Goal: Task Accomplishment & Management: Use online tool/utility

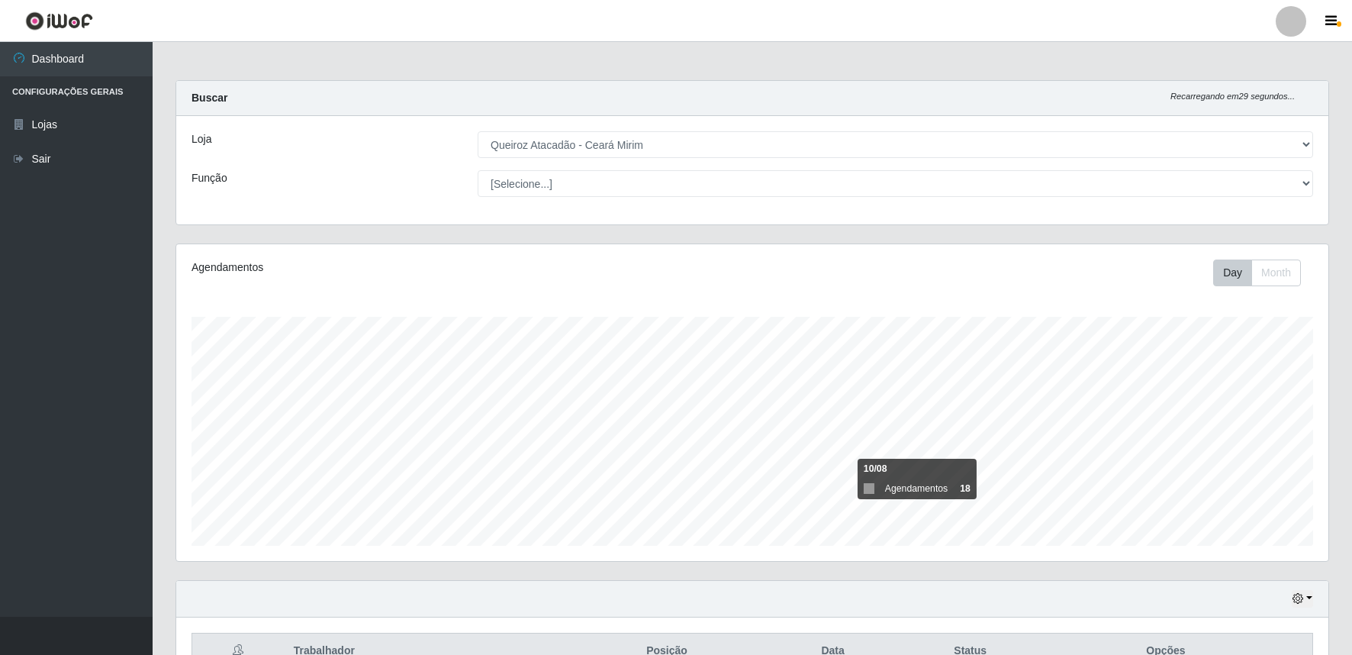
select select "465"
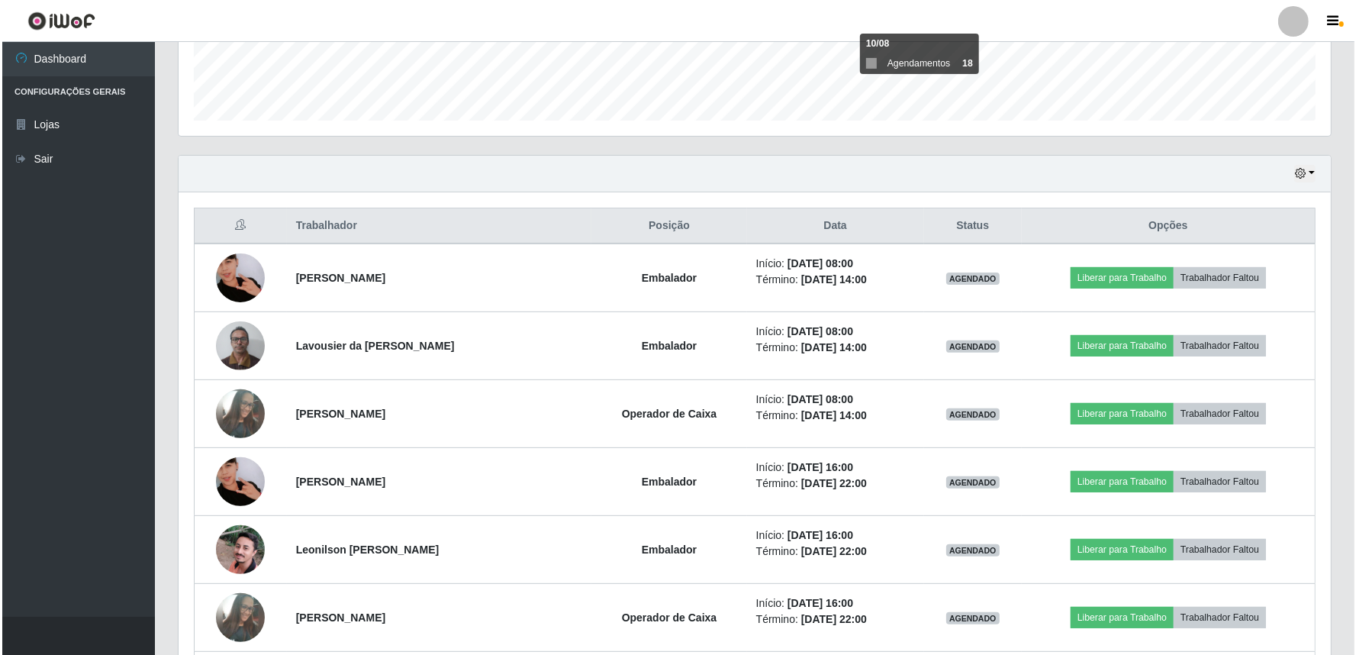
scroll to position [316, 1152]
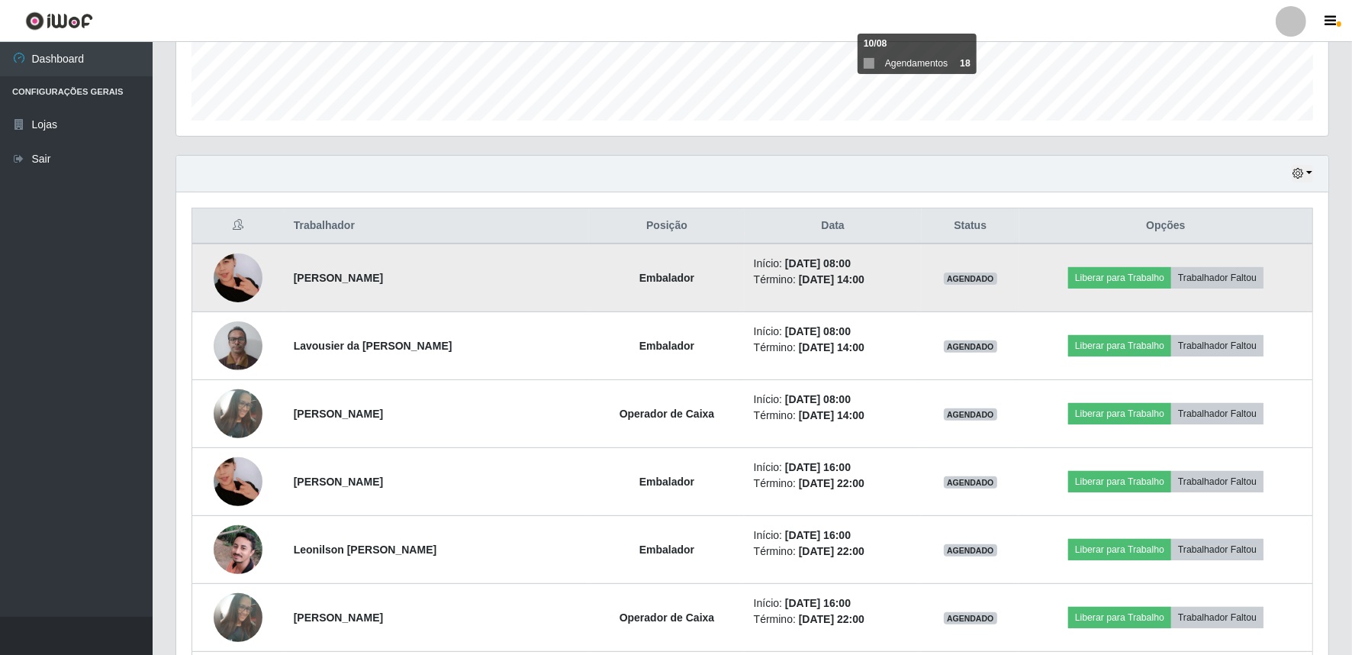
click at [1107, 265] on td "Liberar para Trabalho Trabalhador Faltou" at bounding box center [1166, 277] width 294 height 69
click at [1103, 278] on button "Liberar para Trabalho" at bounding box center [1119, 277] width 103 height 21
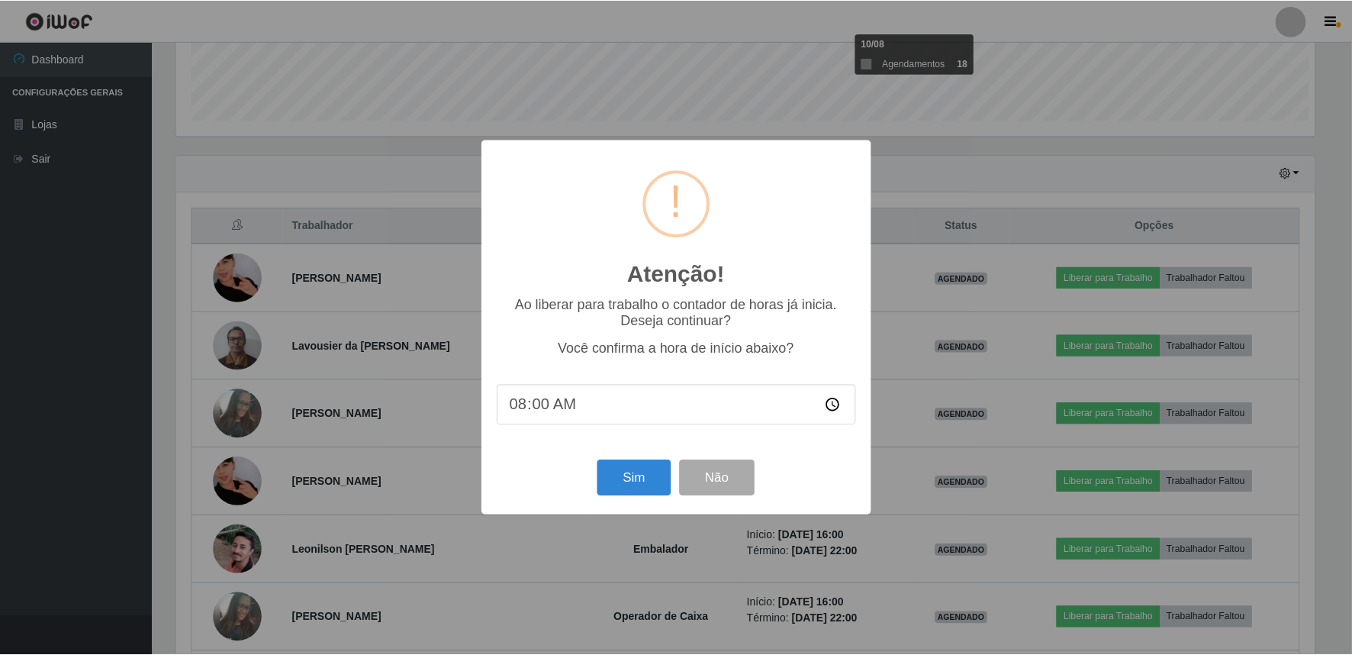
scroll to position [316, 1142]
click at [617, 482] on button "Sim" at bounding box center [636, 478] width 74 height 36
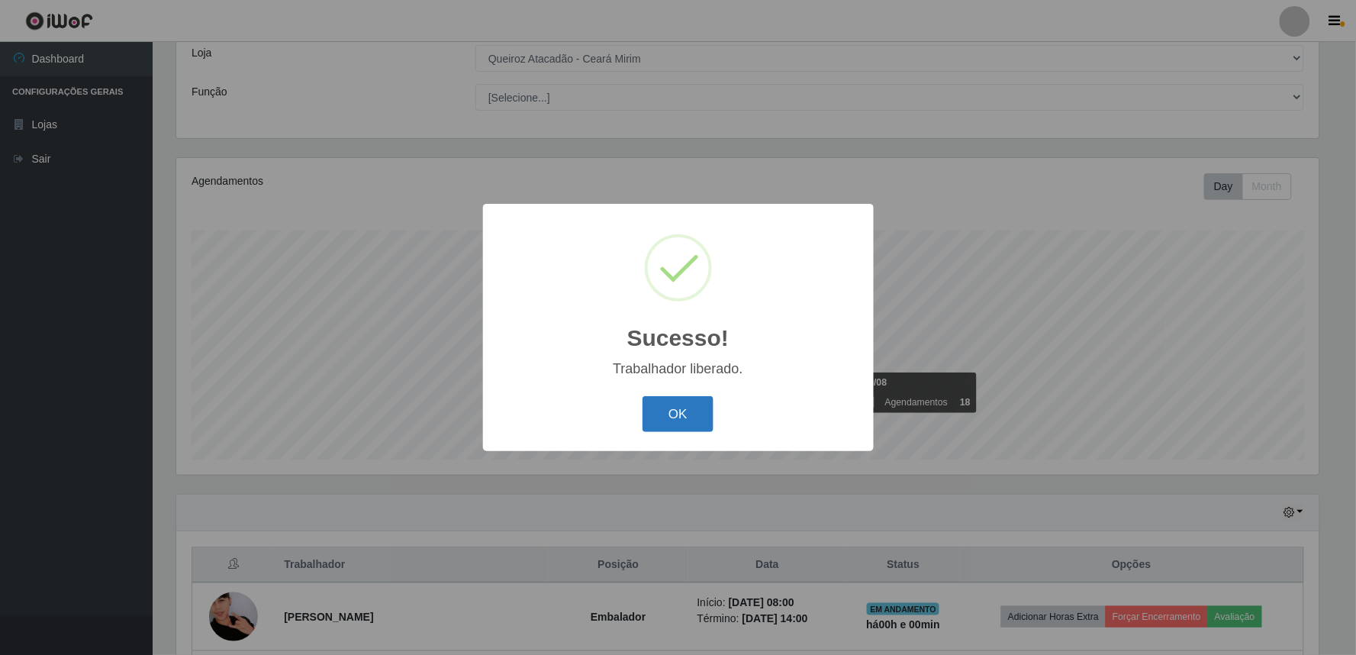
click at [692, 408] on button "OK" at bounding box center [677, 414] width 71 height 36
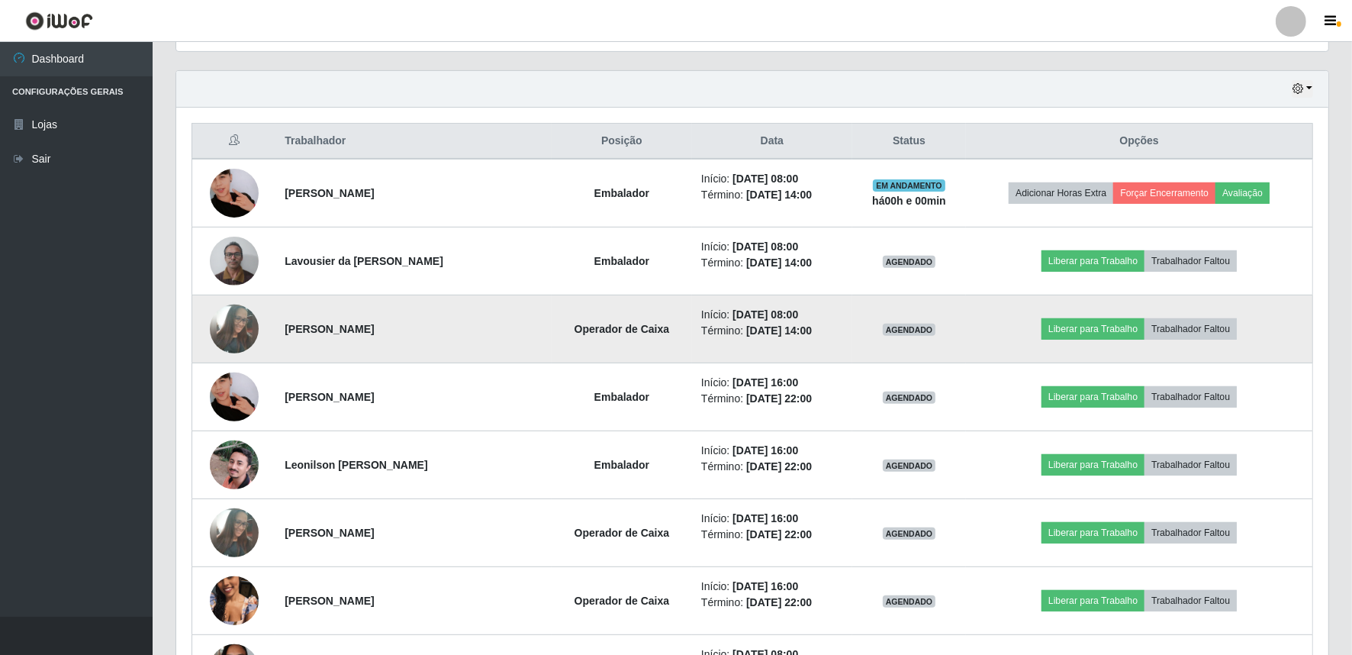
scroll to position [538, 0]
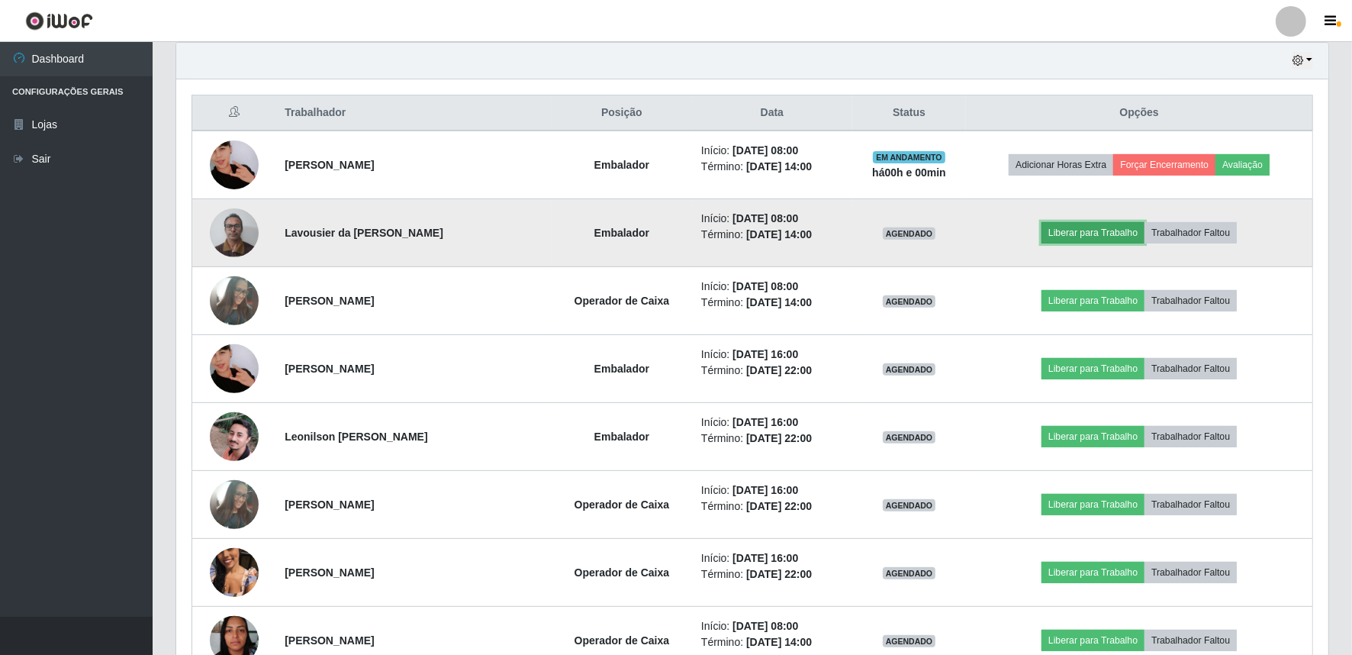
click at [1074, 233] on button "Liberar para Trabalho" at bounding box center [1093, 232] width 103 height 21
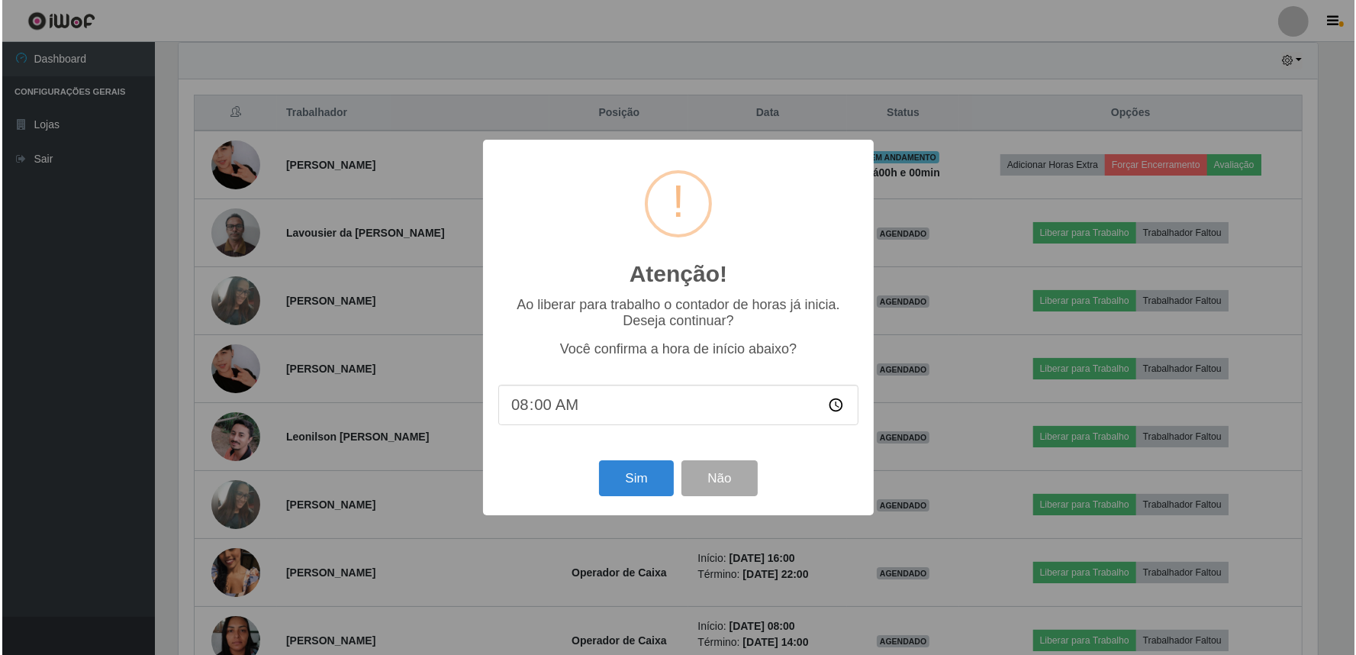
scroll to position [316, 1142]
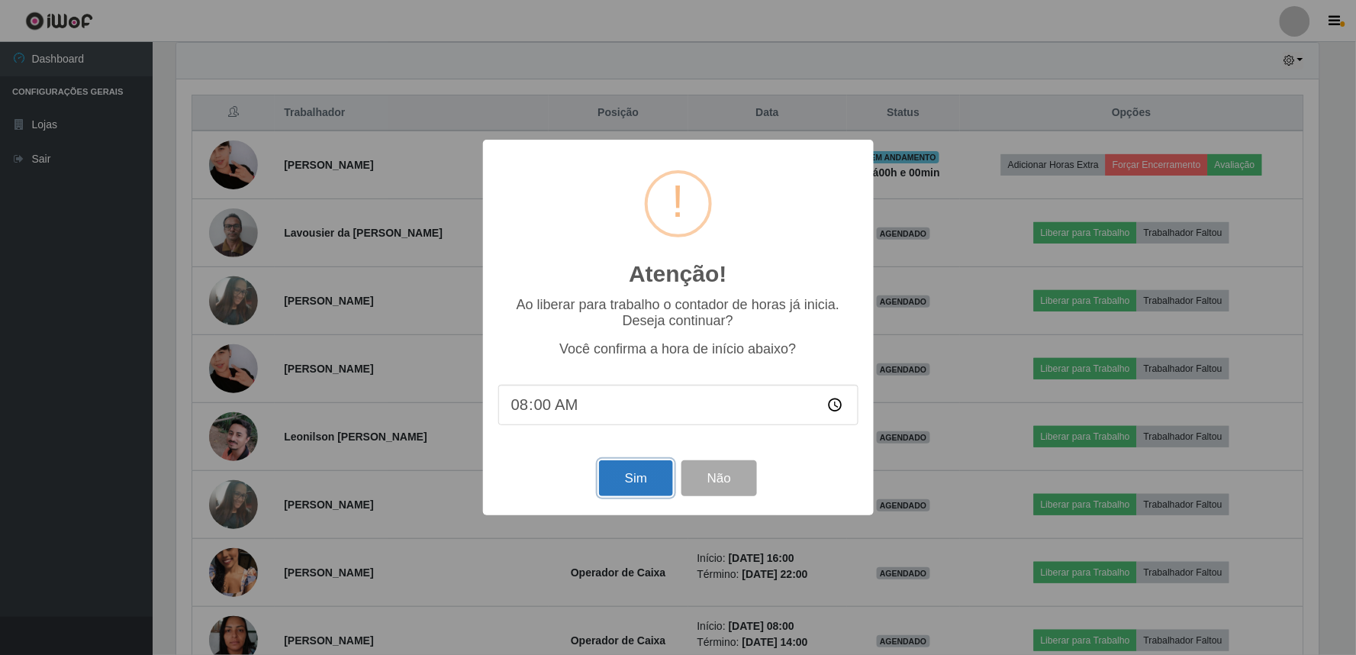
click at [642, 478] on button "Sim" at bounding box center [636, 478] width 74 height 36
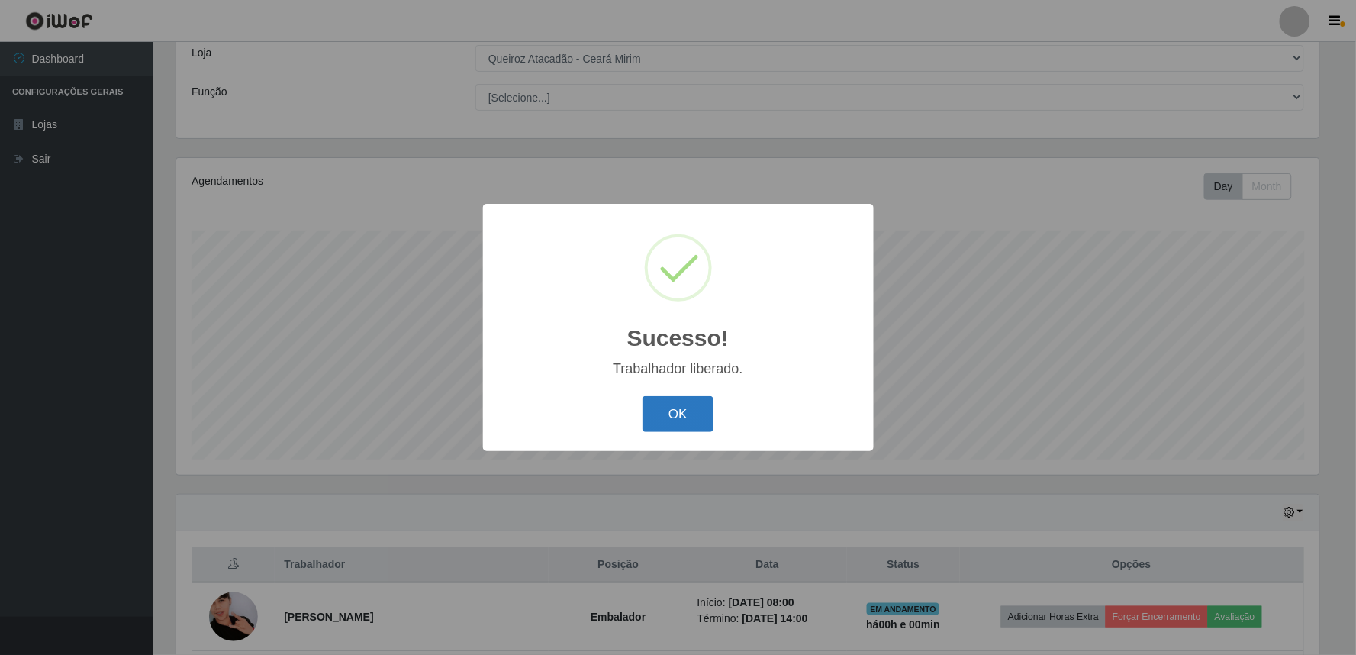
click at [642, 411] on button "OK" at bounding box center [677, 414] width 71 height 36
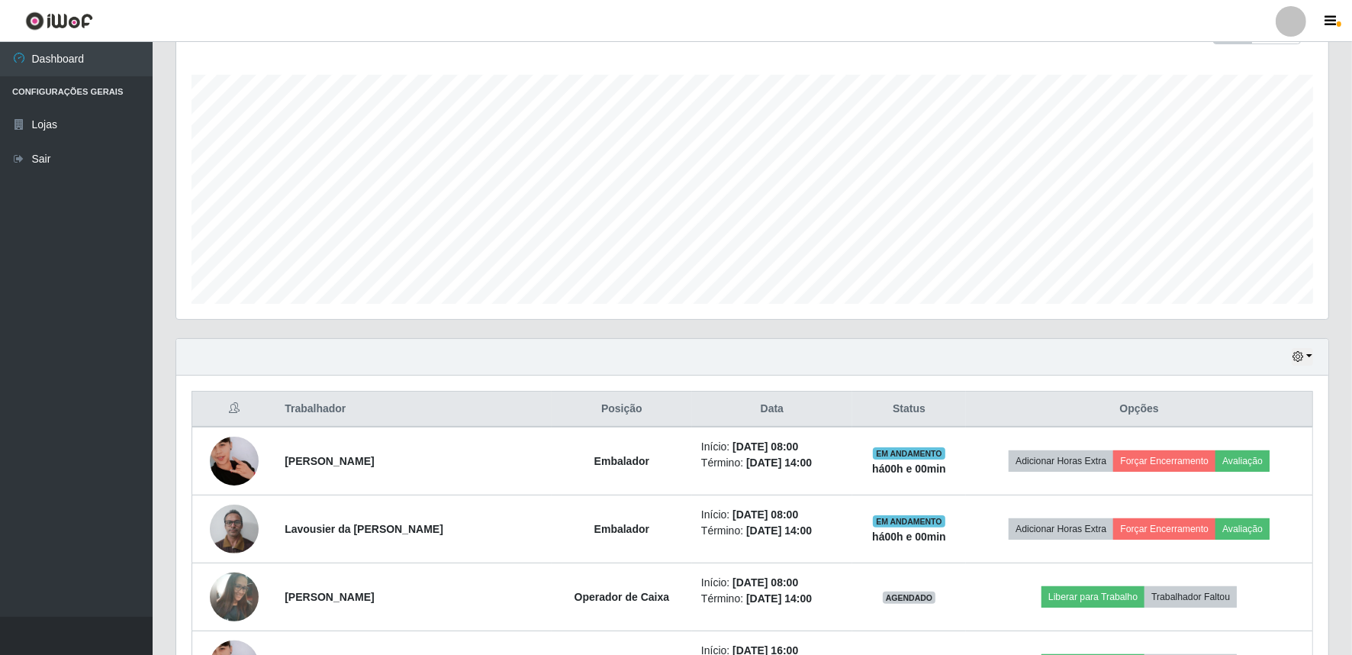
scroll to position [425, 0]
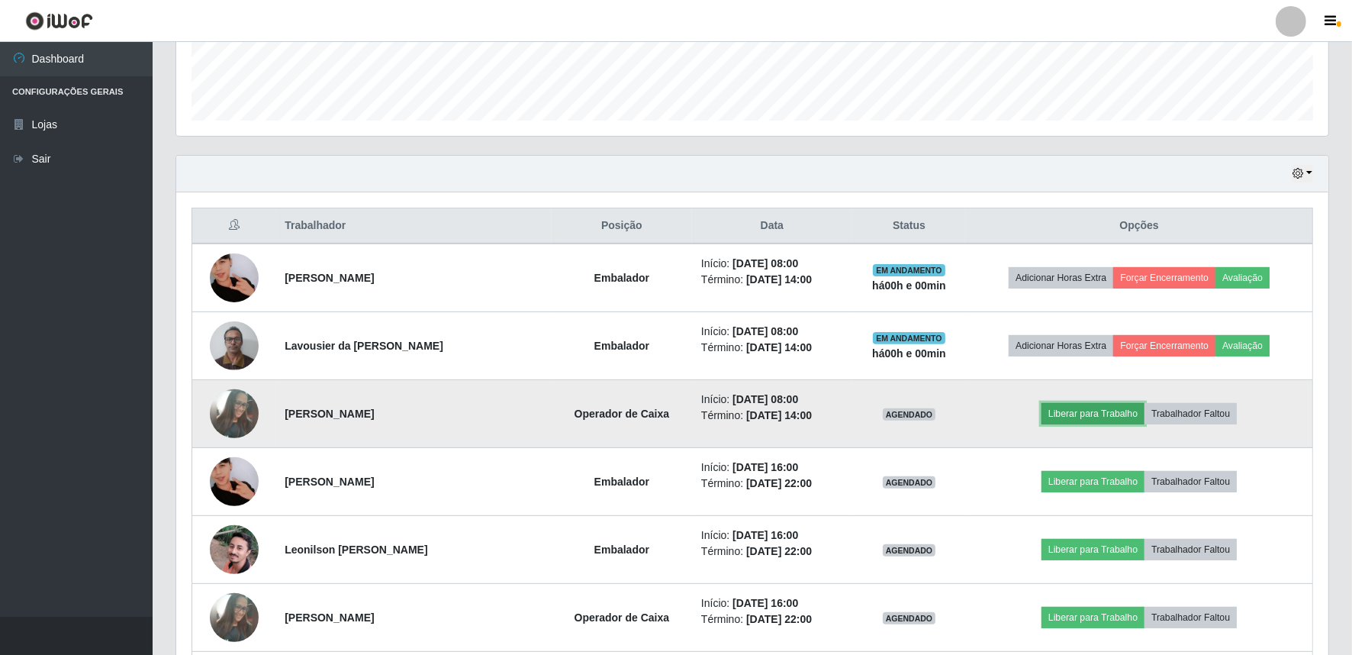
click at [1096, 420] on button "Liberar para Trabalho" at bounding box center [1093, 413] width 103 height 21
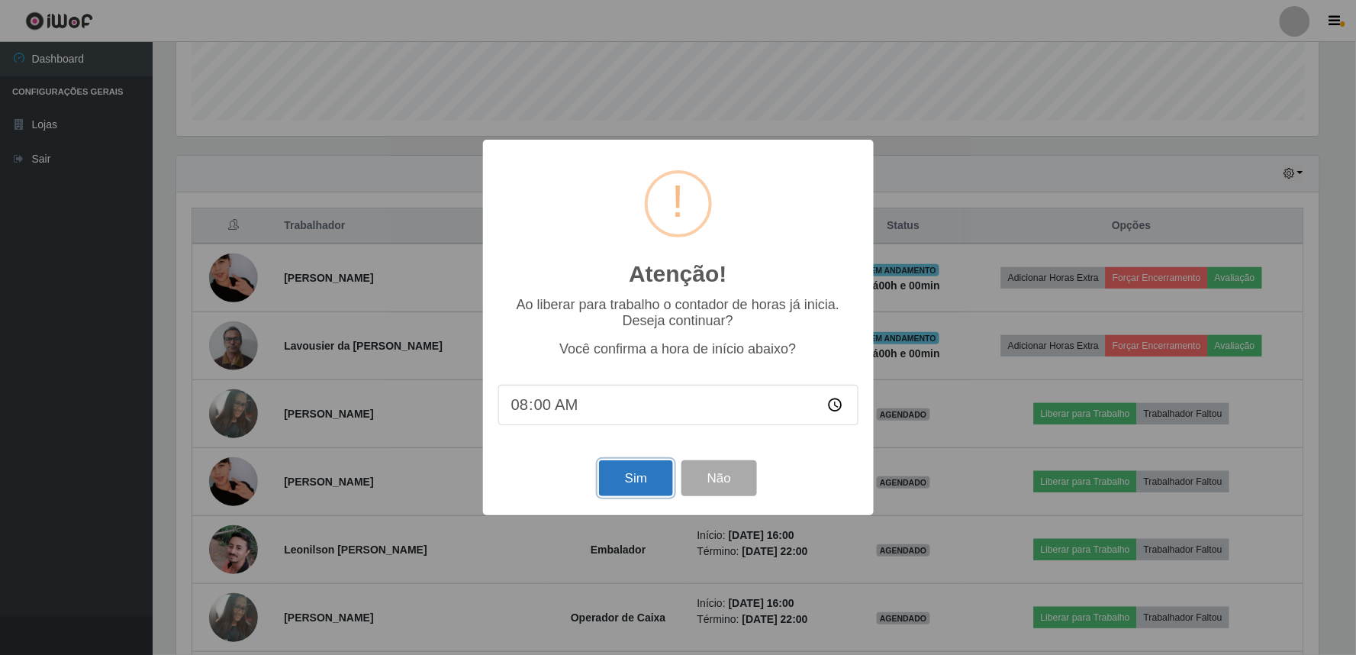
click at [626, 470] on button "Sim" at bounding box center [636, 478] width 74 height 36
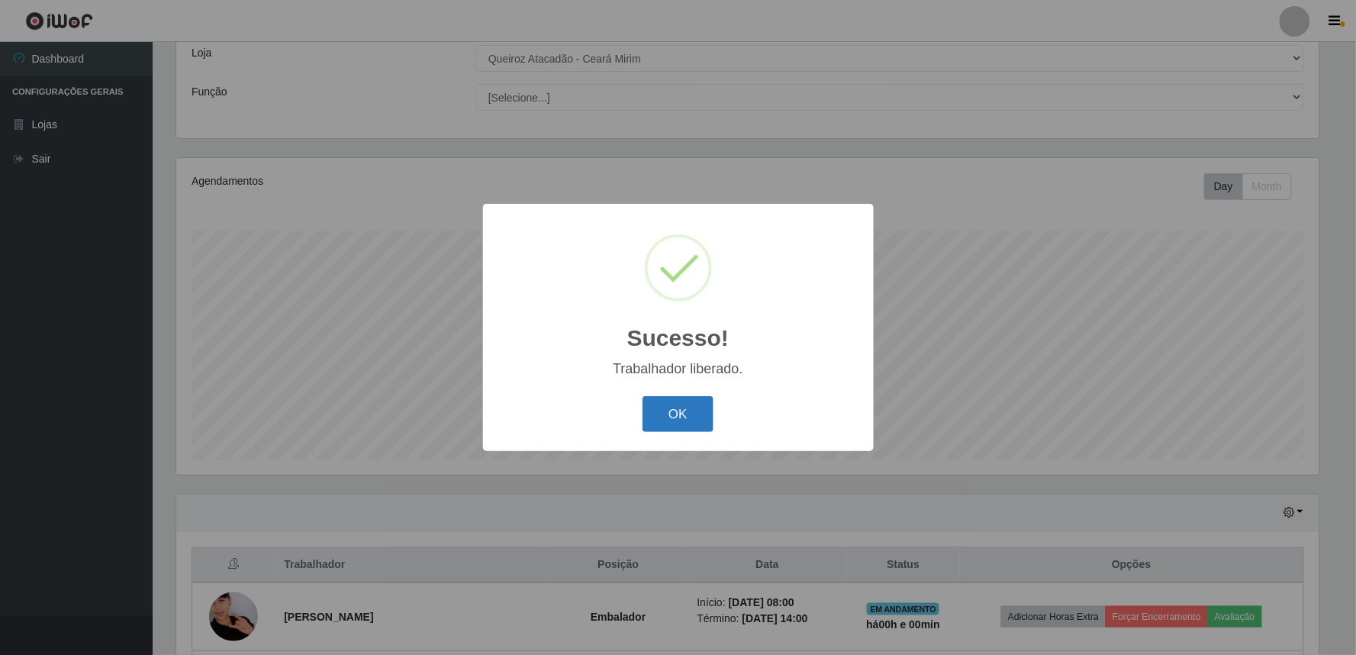
click at [661, 407] on button "OK" at bounding box center [677, 414] width 71 height 36
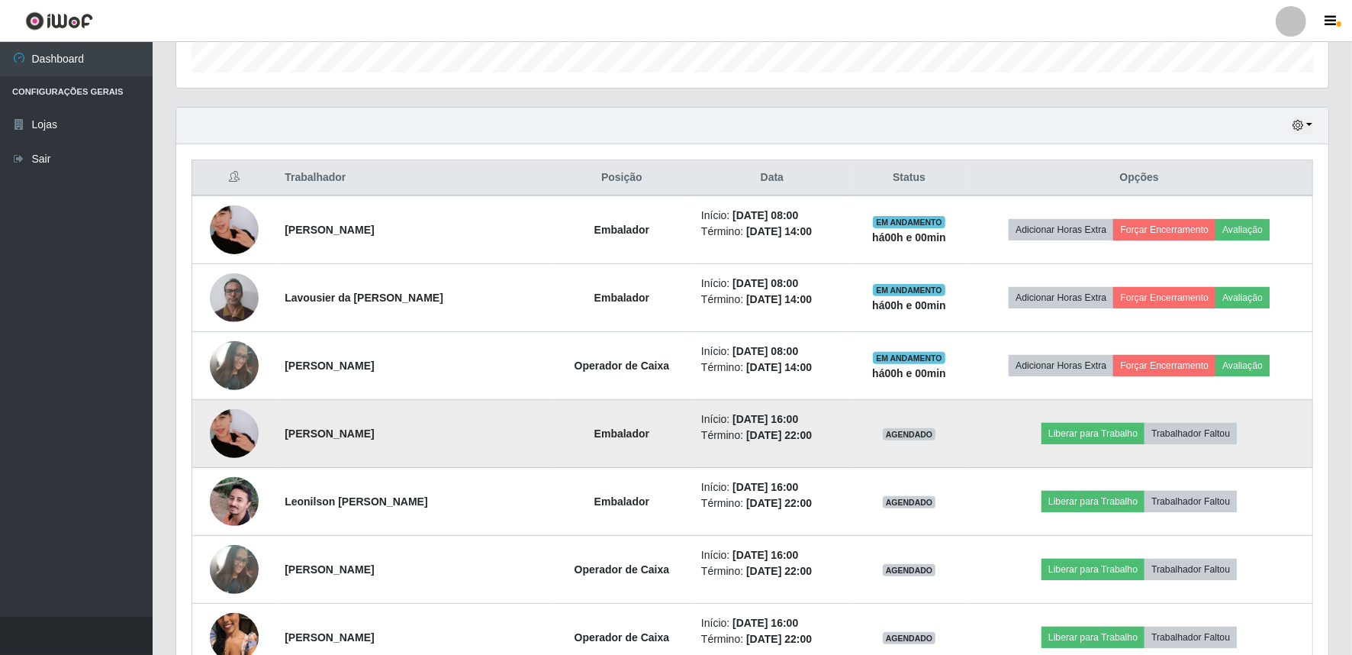
scroll to position [538, 0]
